Goal: Transaction & Acquisition: Download file/media

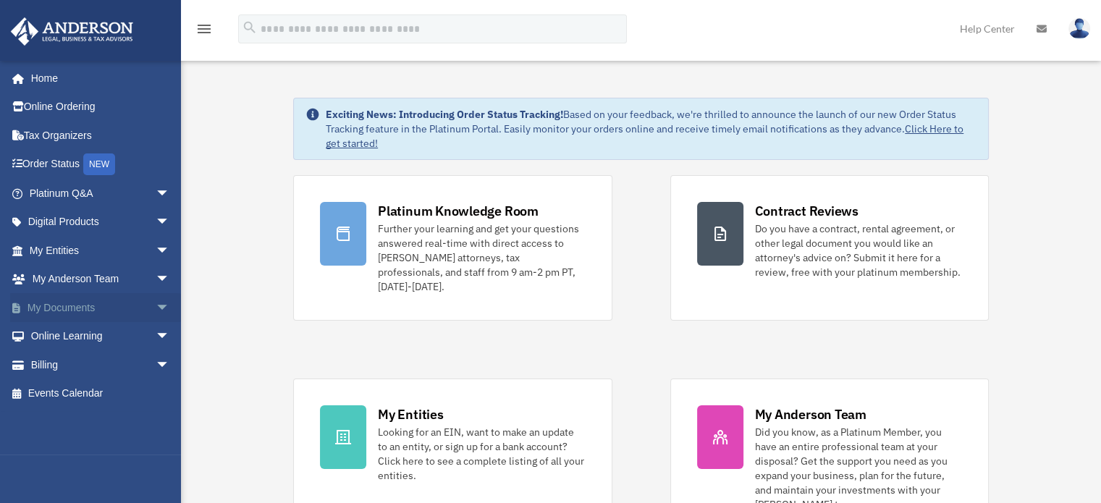
click at [90, 309] on link "My Documents arrow_drop_down" at bounding box center [101, 307] width 182 height 29
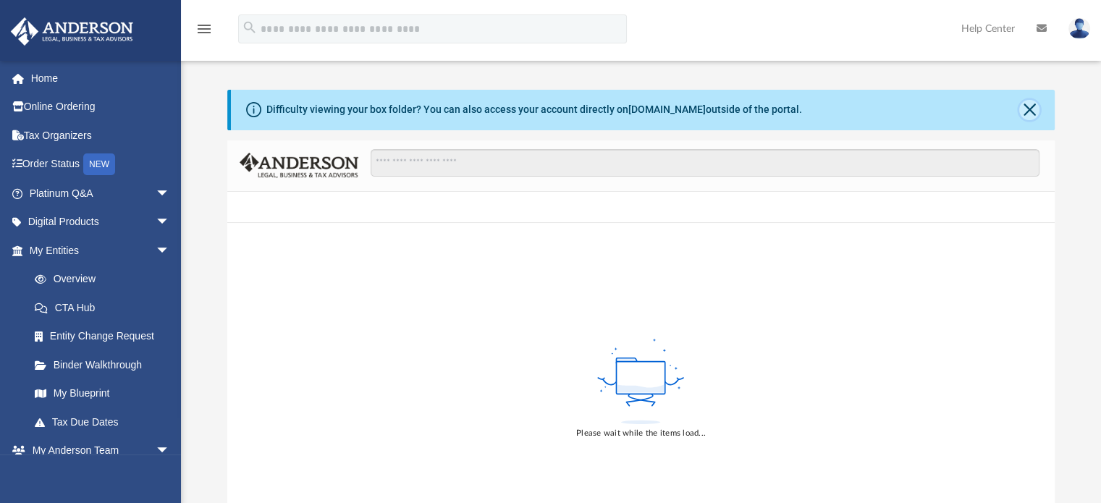
click at [1027, 109] on button "Close" at bounding box center [1029, 110] width 20 height 20
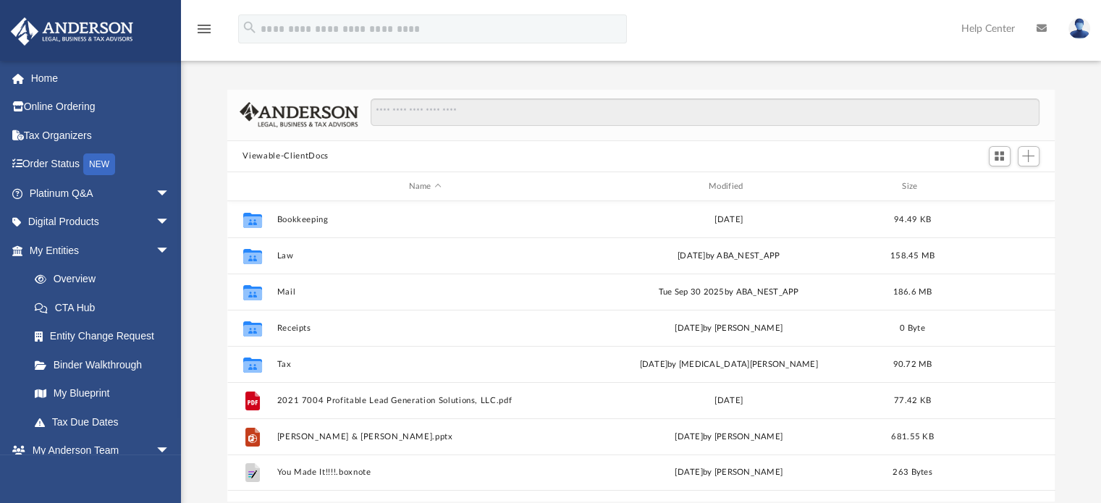
scroll to position [318, 817]
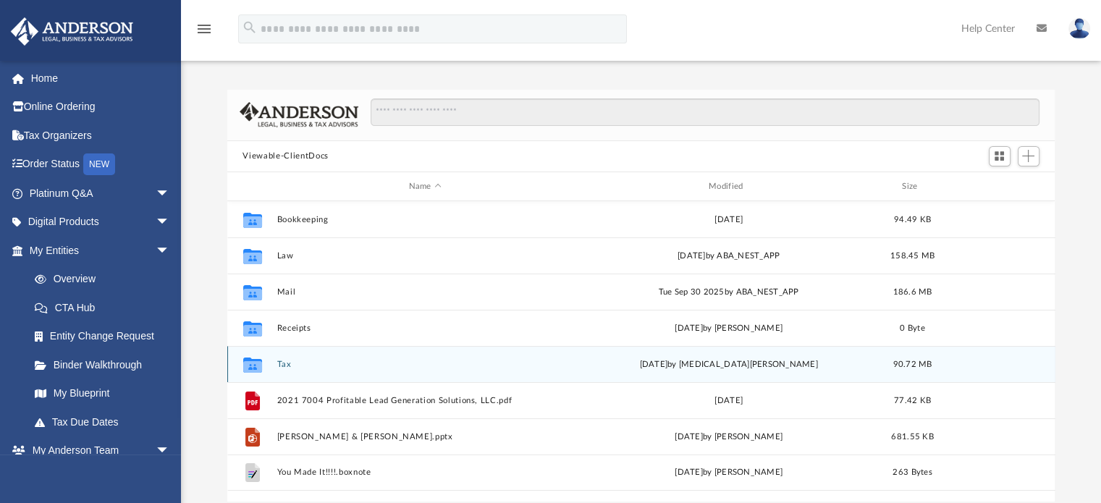
click at [285, 361] on button "Tax" at bounding box center [425, 364] width 297 height 9
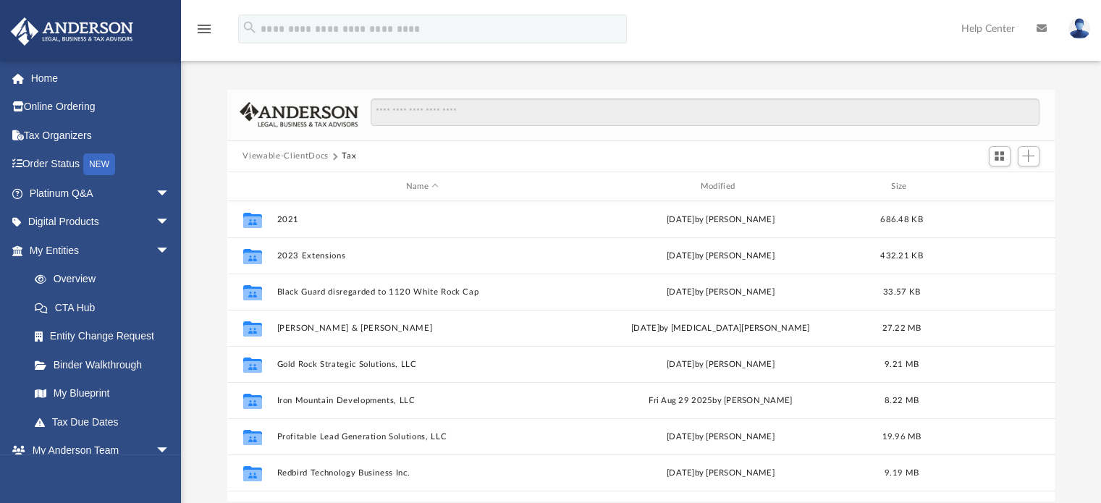
scroll to position [0, 0]
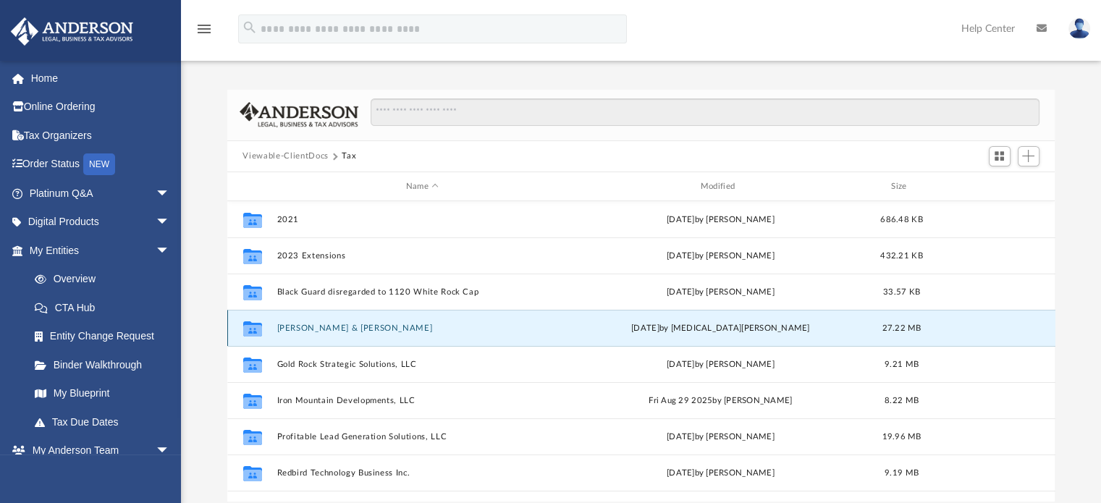
click at [358, 326] on button "Cianflone, Jason & Anna" at bounding box center [423, 328] width 292 height 9
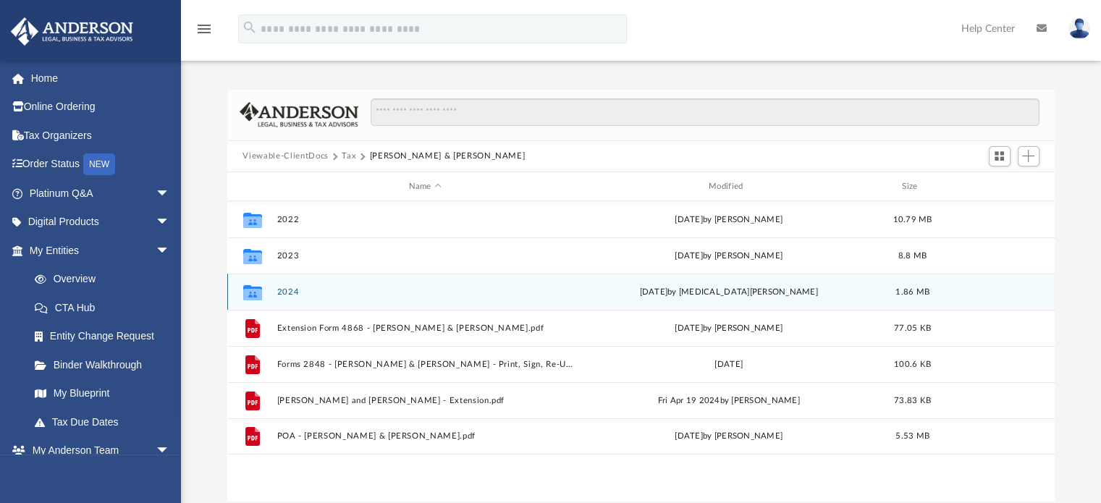
click at [289, 288] on button "2024" at bounding box center [425, 291] width 297 height 9
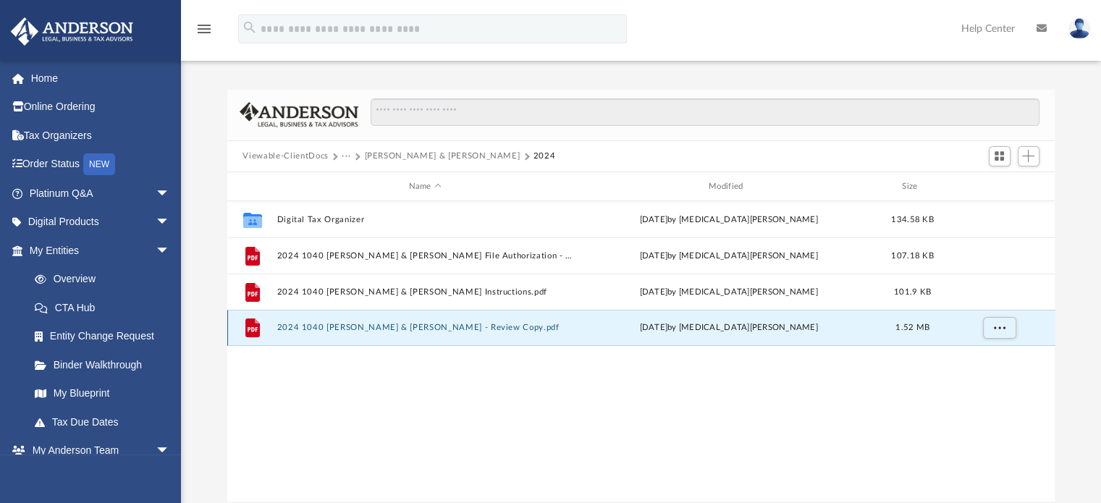
click at [470, 324] on button "2024 1040 Cianflone, Jason & Anna - Review Copy.pdf" at bounding box center [425, 328] width 297 height 9
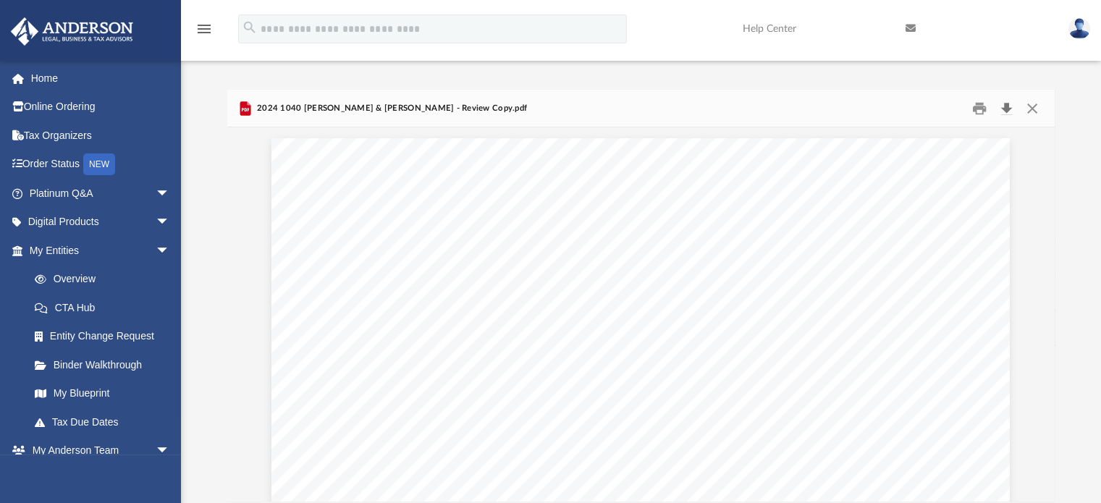
click at [1006, 104] on button "Download" at bounding box center [1007, 108] width 26 height 22
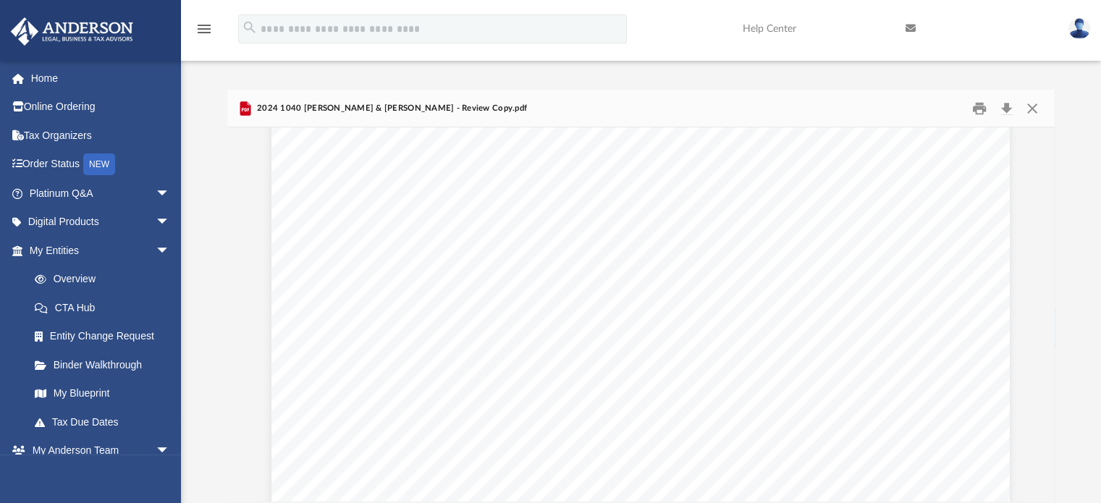
scroll to position [0, 0]
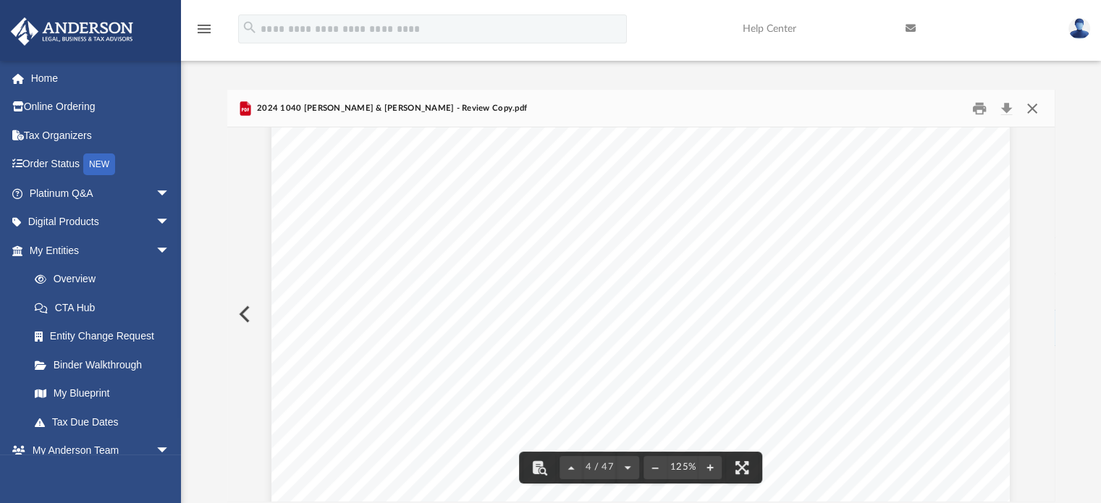
click at [1030, 106] on button "Close" at bounding box center [1032, 108] width 26 height 22
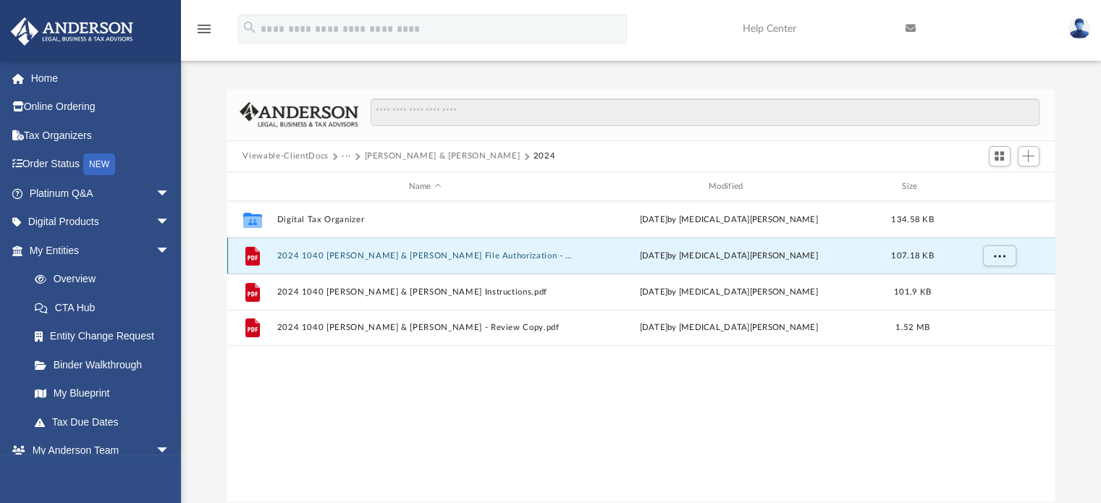
click at [505, 255] on button "2024 1040 Cianflone, Jason & Anna - E File Authorization - Please Sign.pdf" at bounding box center [425, 255] width 297 height 9
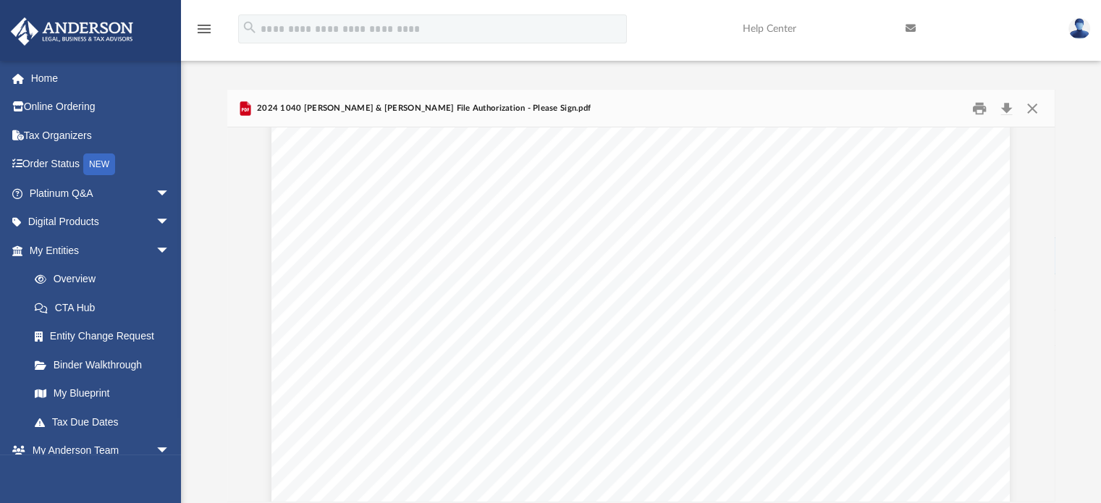
scroll to position [20, 0]
click at [1008, 106] on button "Download" at bounding box center [1007, 108] width 26 height 22
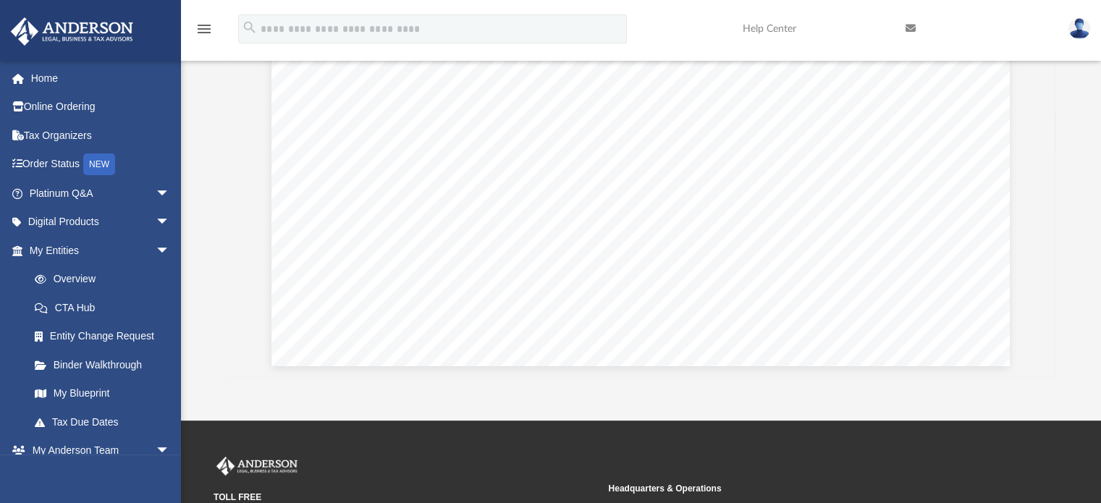
scroll to position [602, 0]
click at [1069, 96] on div "Difficulty viewing your box folder? You can also access your account directly o…" at bounding box center [641, 171] width 920 height 412
